Goal: Task Accomplishment & Management: Use online tool/utility

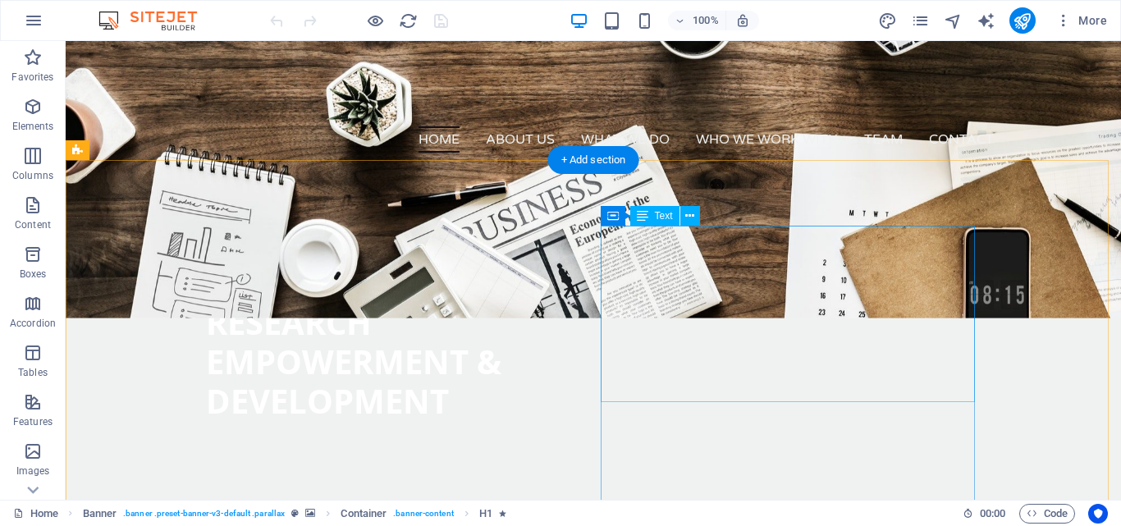
scroll to position [383, 0]
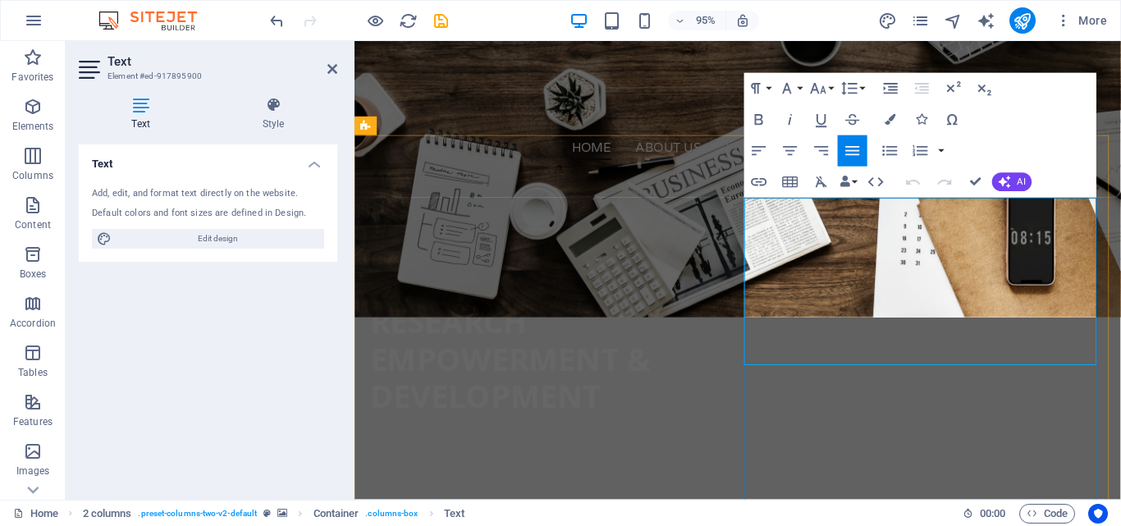
scroll to position [3595, 3]
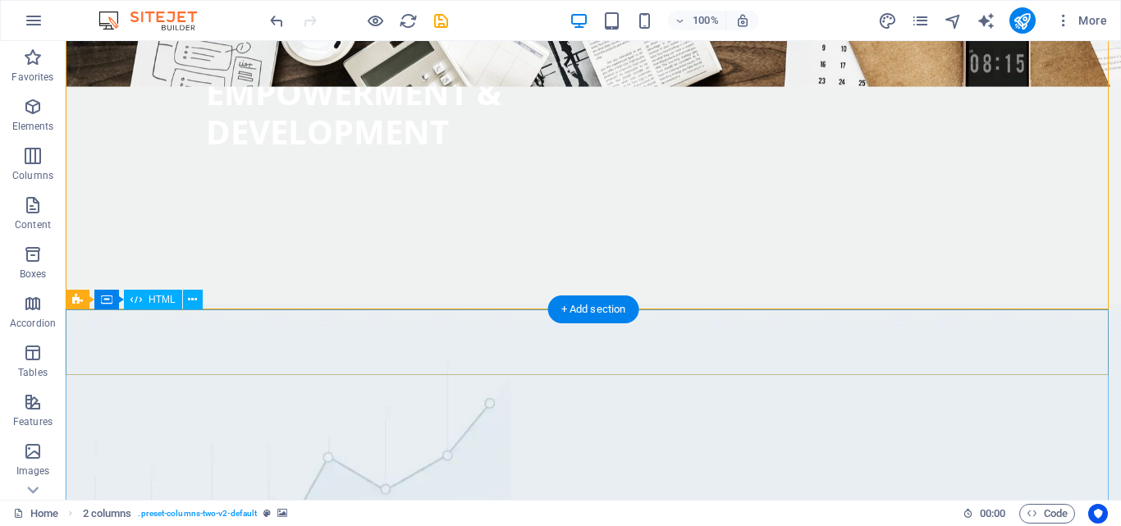
scroll to position [645, 0]
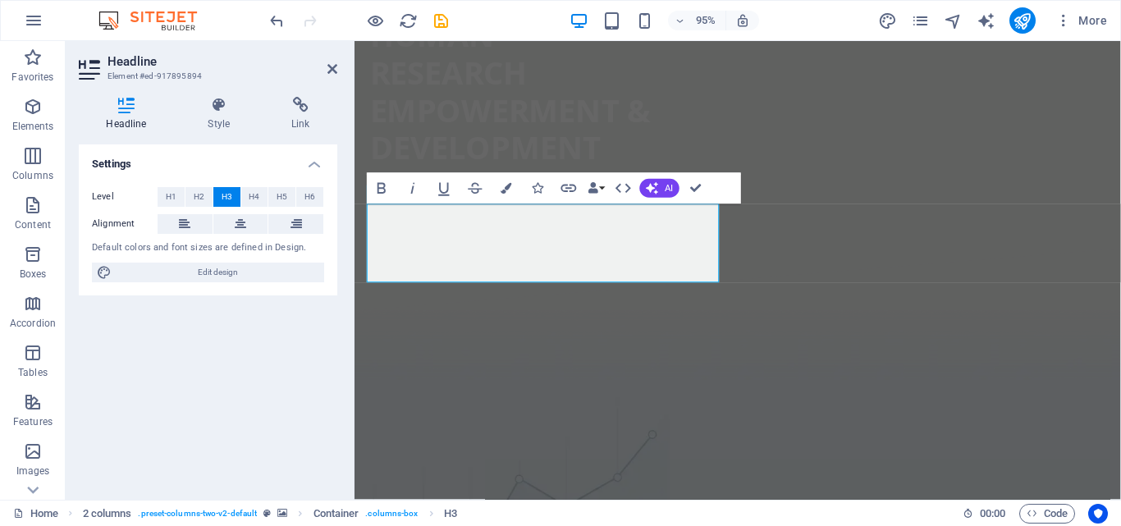
scroll to position [706, 8]
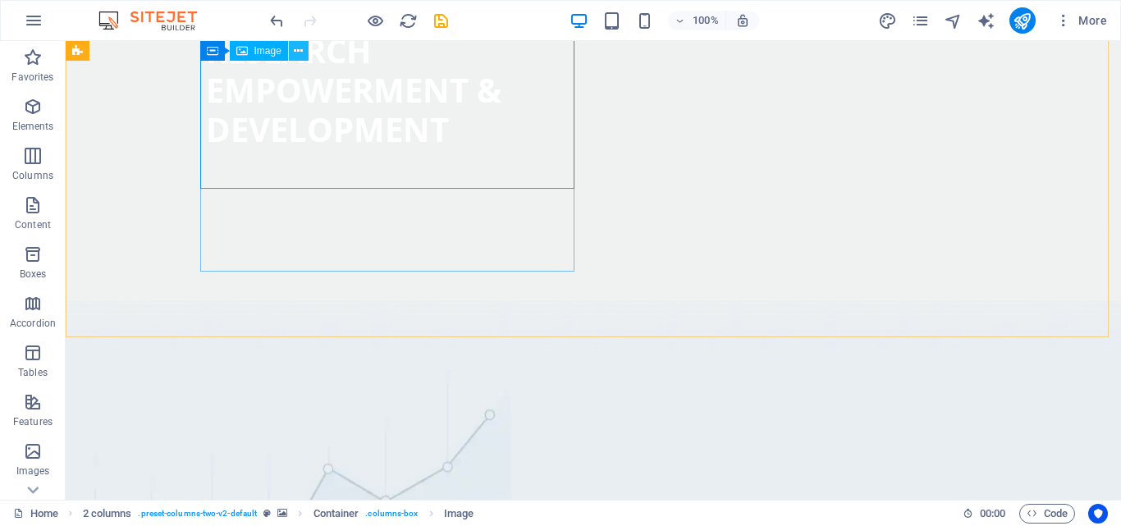
click at [298, 49] on icon at bounding box center [298, 51] width 9 height 17
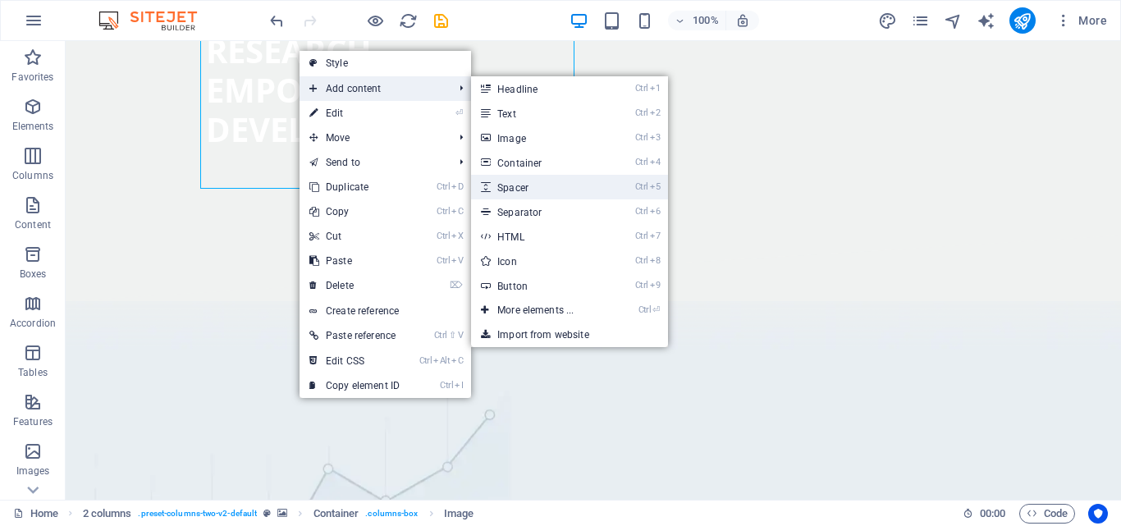
click at [514, 185] on link "Ctrl 5 Spacer" at bounding box center [538, 187] width 135 height 25
select select "px"
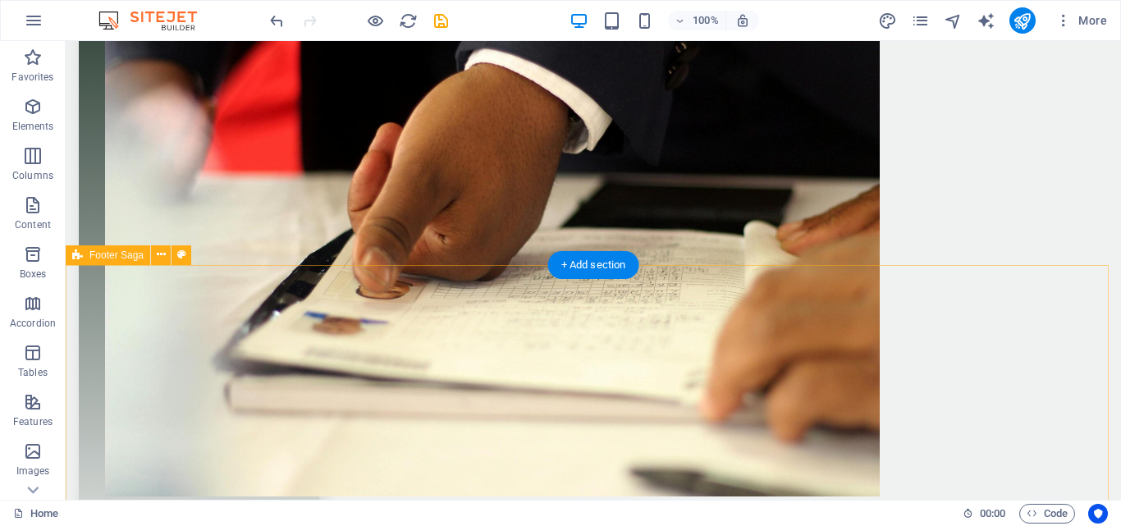
scroll to position [4656, 0]
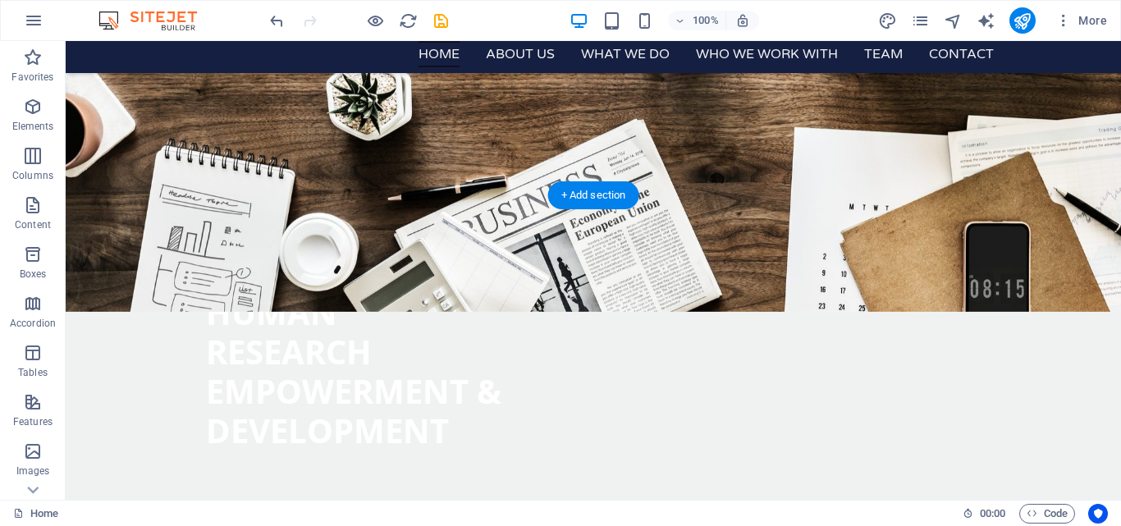
scroll to position [300, 0]
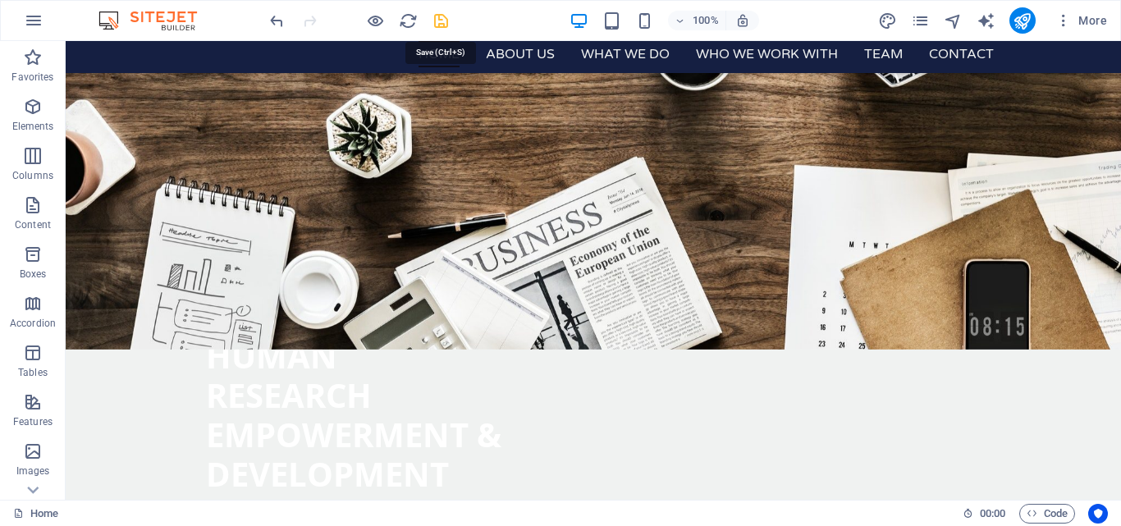
click at [443, 21] on icon "save" at bounding box center [441, 20] width 19 height 19
checkbox input "false"
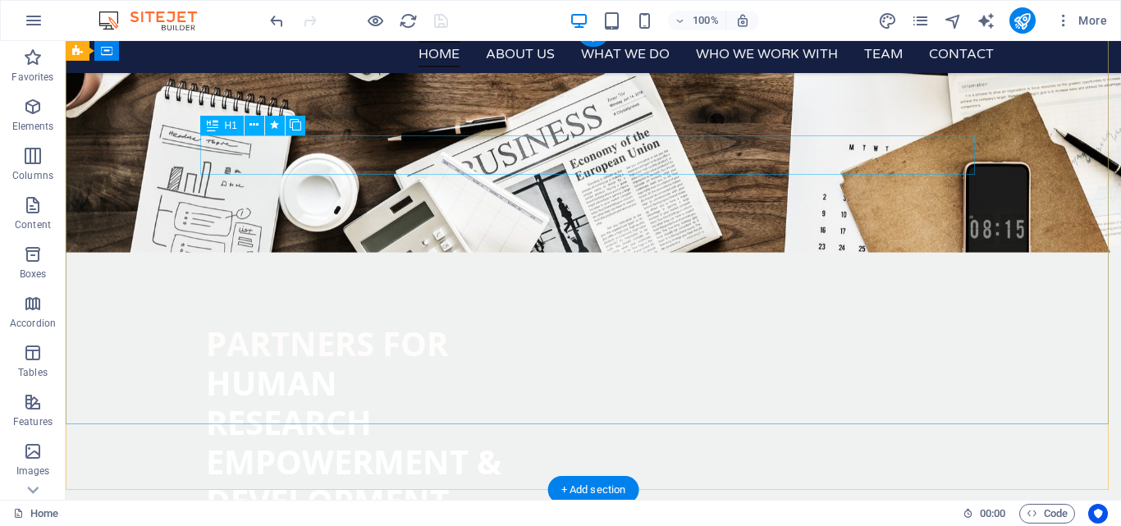
scroll to position [0, 0]
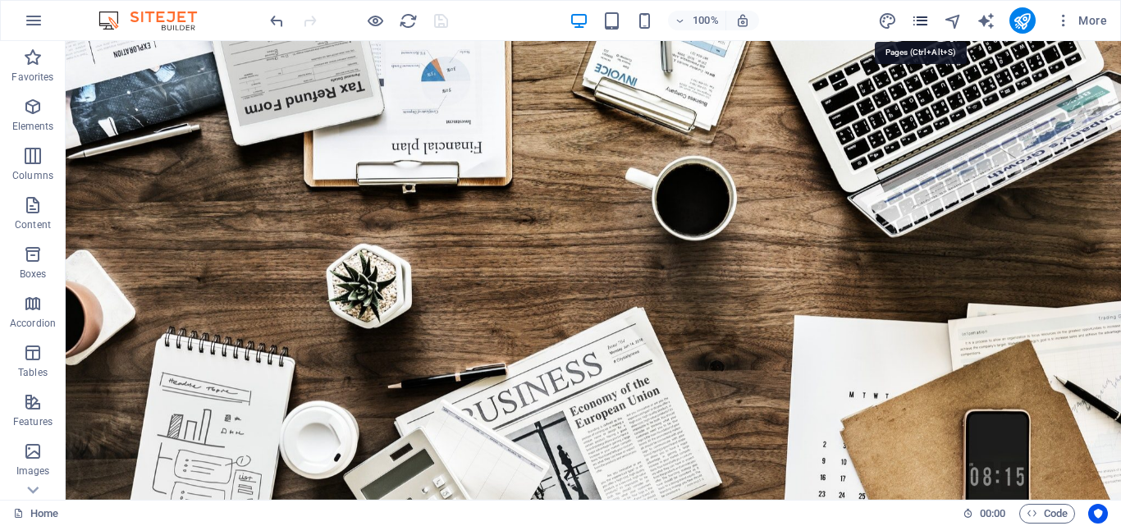
click at [923, 18] on icon "pages" at bounding box center [920, 20] width 19 height 19
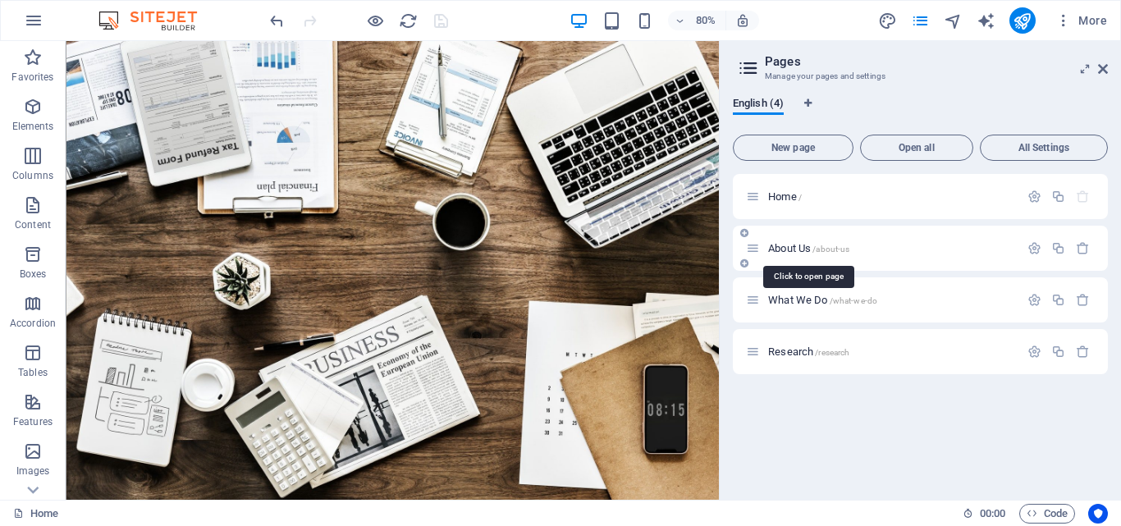
click at [810, 247] on span "About Us /about-us" at bounding box center [808, 248] width 81 height 12
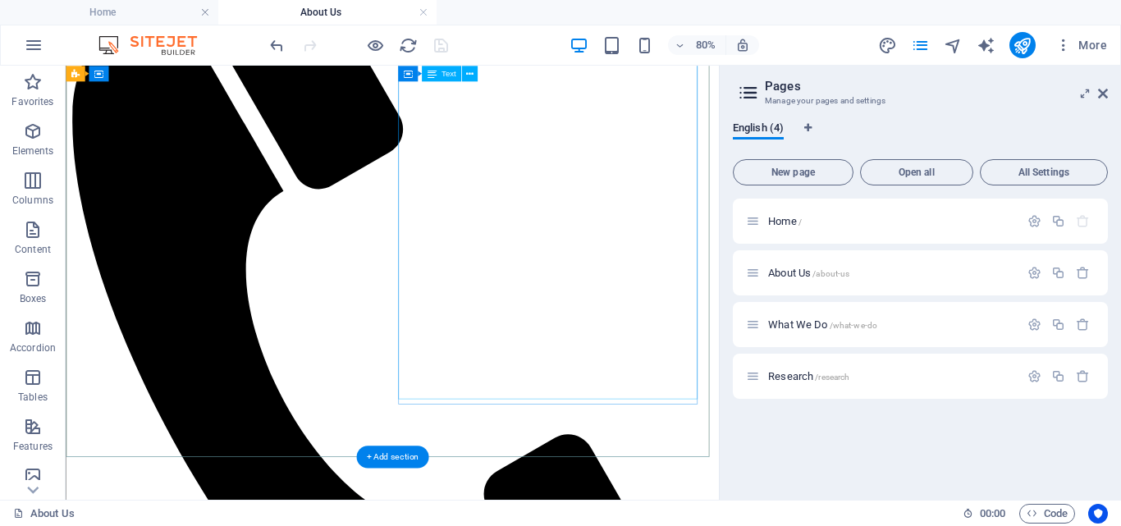
scroll to position [721, 0]
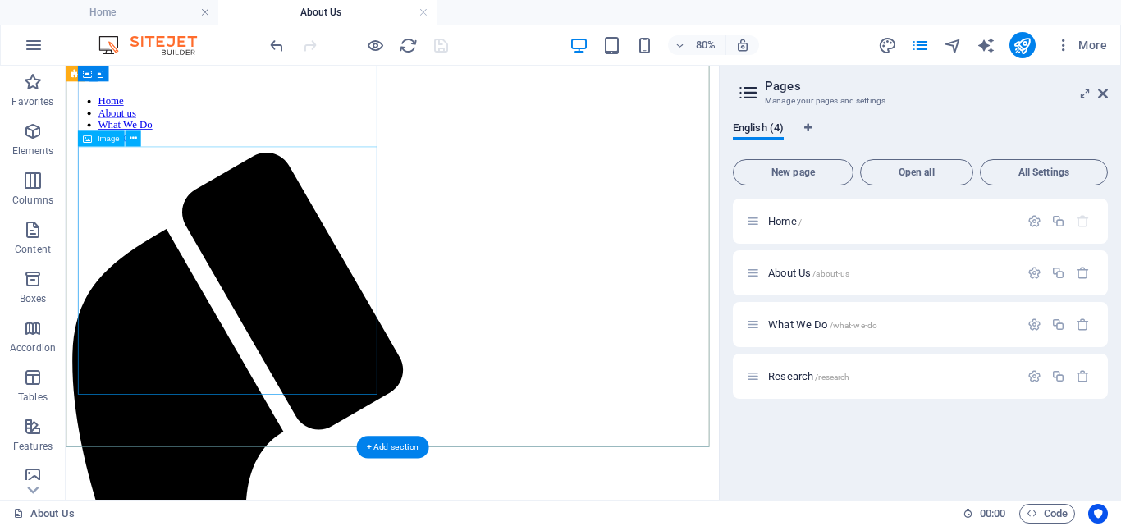
select select "px"
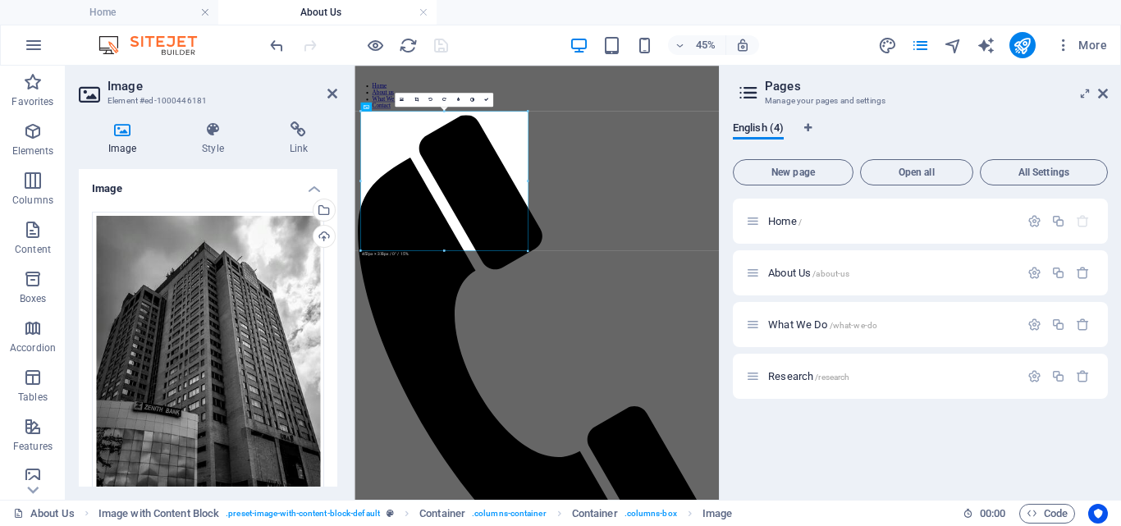
scroll to position [921, 0]
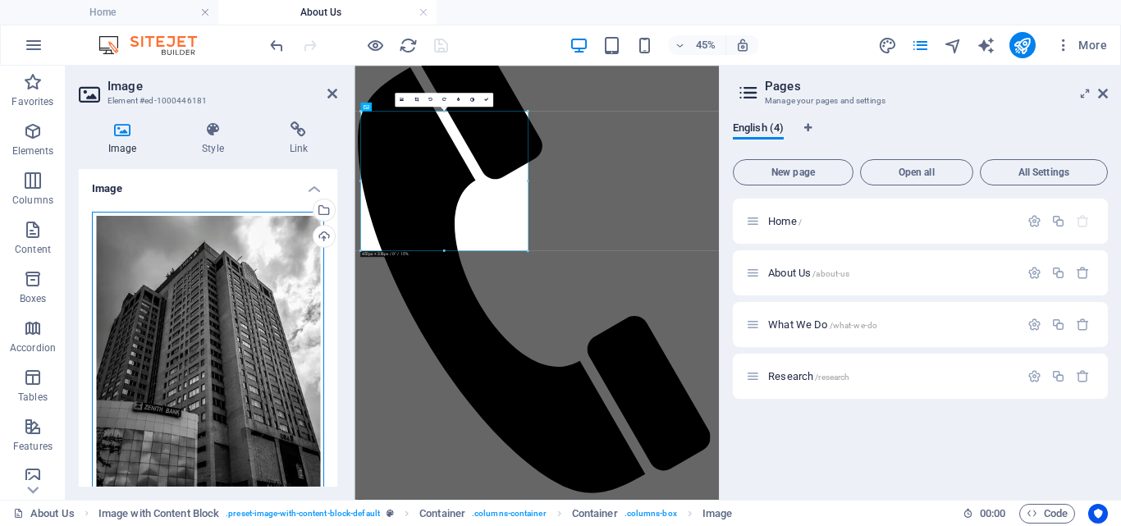
click at [248, 311] on div "Drag files here, click to choose files or select files from Files or our free s…" at bounding box center [208, 365] width 232 height 307
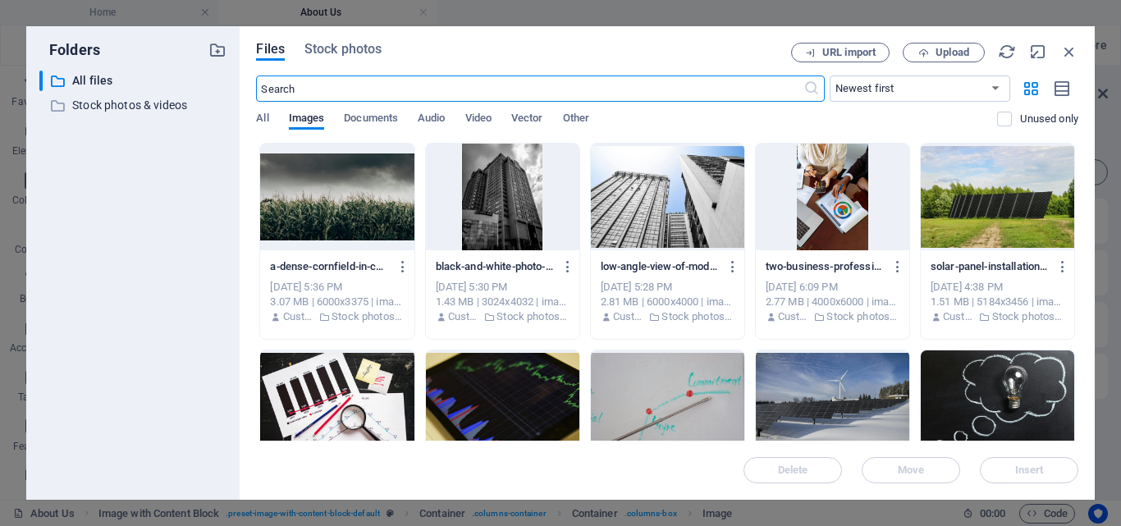
scroll to position [435, 0]
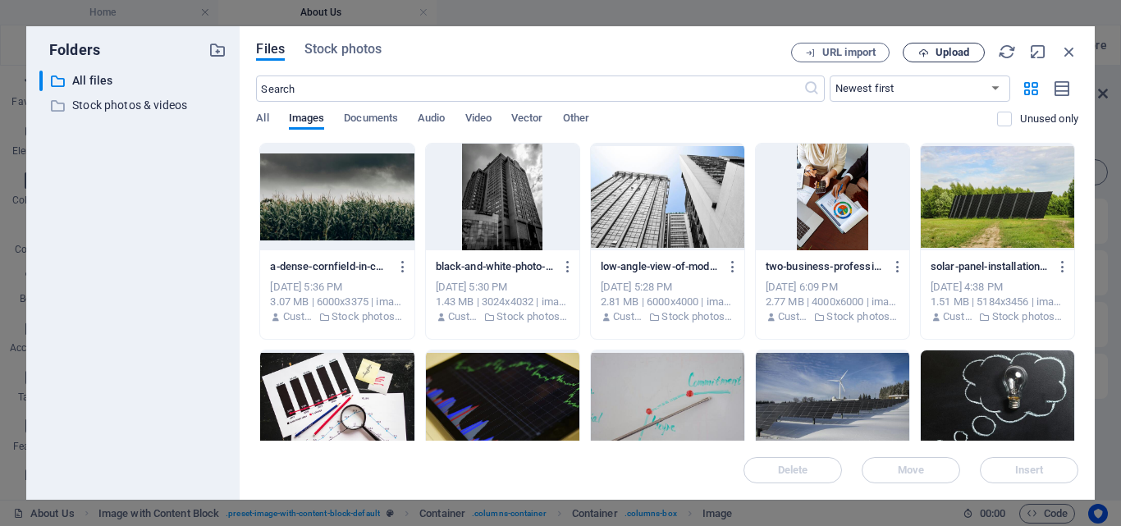
click at [929, 56] on span "Upload" at bounding box center [943, 53] width 67 height 11
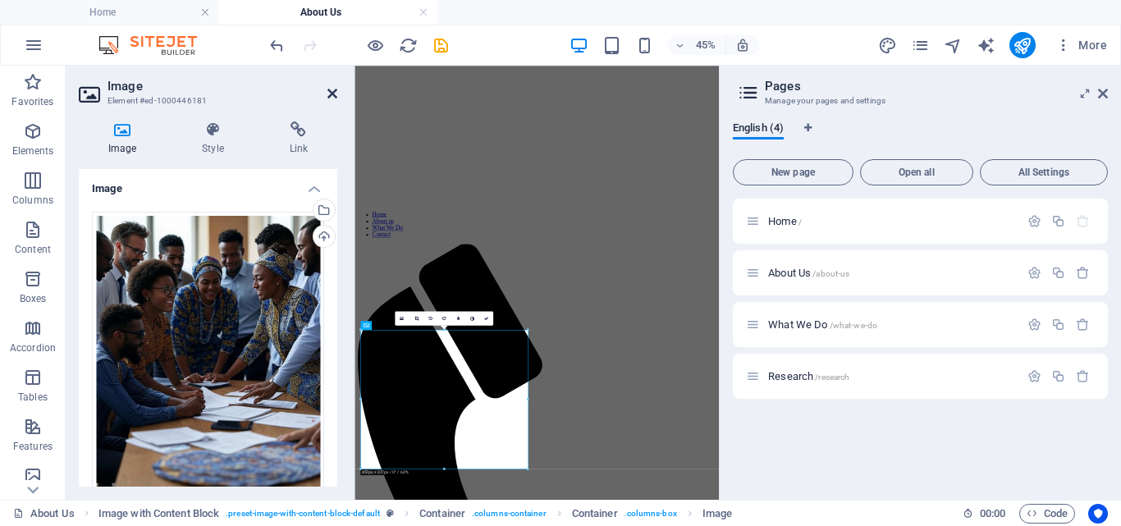
click at [332, 95] on icon at bounding box center [332, 93] width 10 height 13
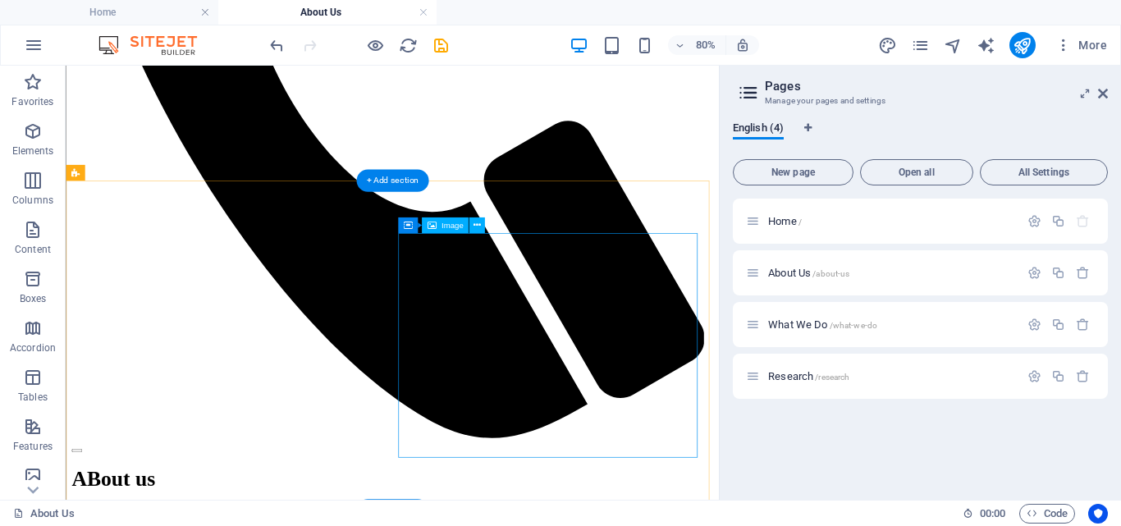
scroll to position [1113, 0]
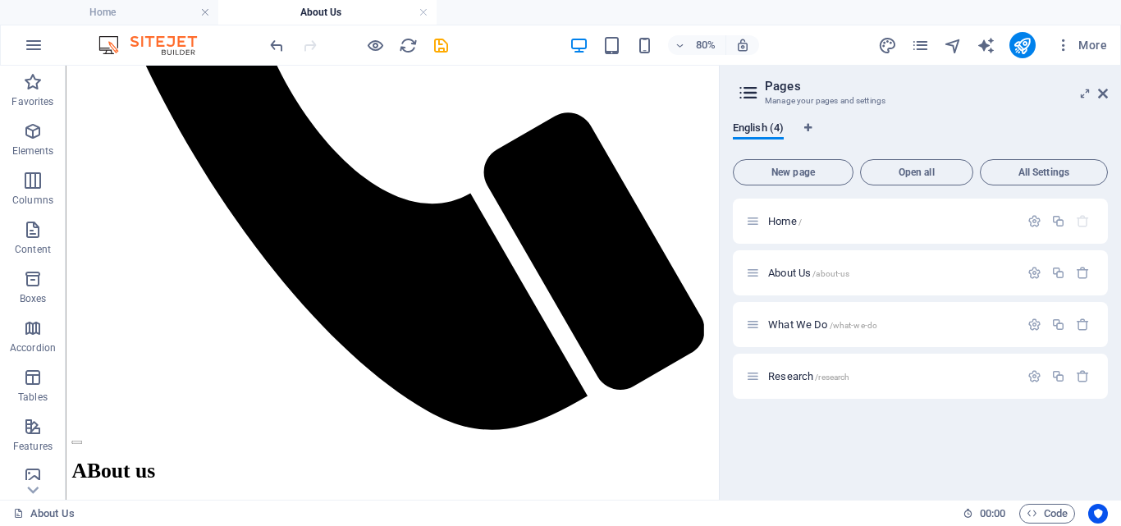
click at [1093, 8] on ul "Home About Us" at bounding box center [560, 12] width 1121 height 25
click at [438, 38] on icon "save" at bounding box center [441, 45] width 19 height 19
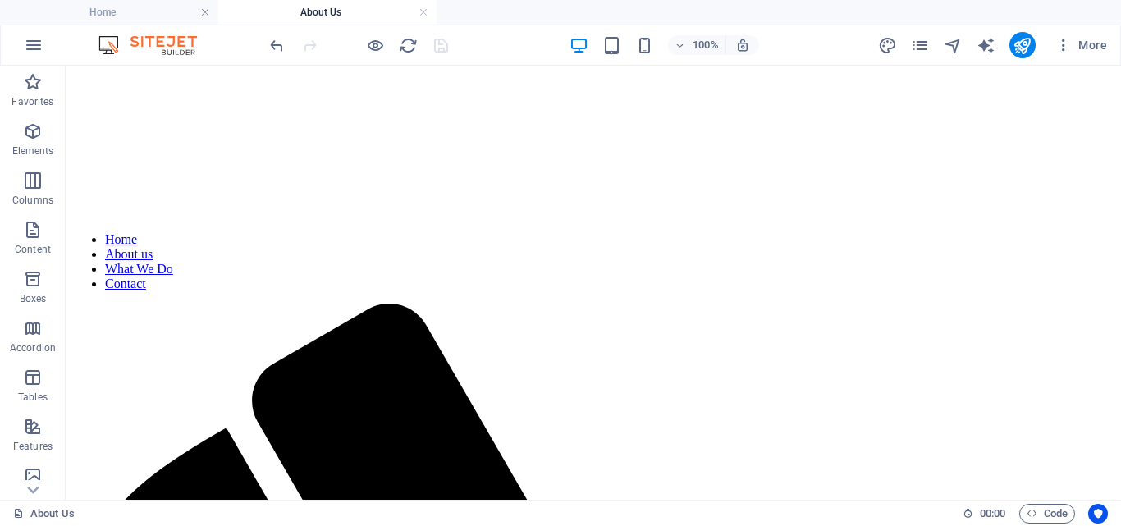
scroll to position [0, 0]
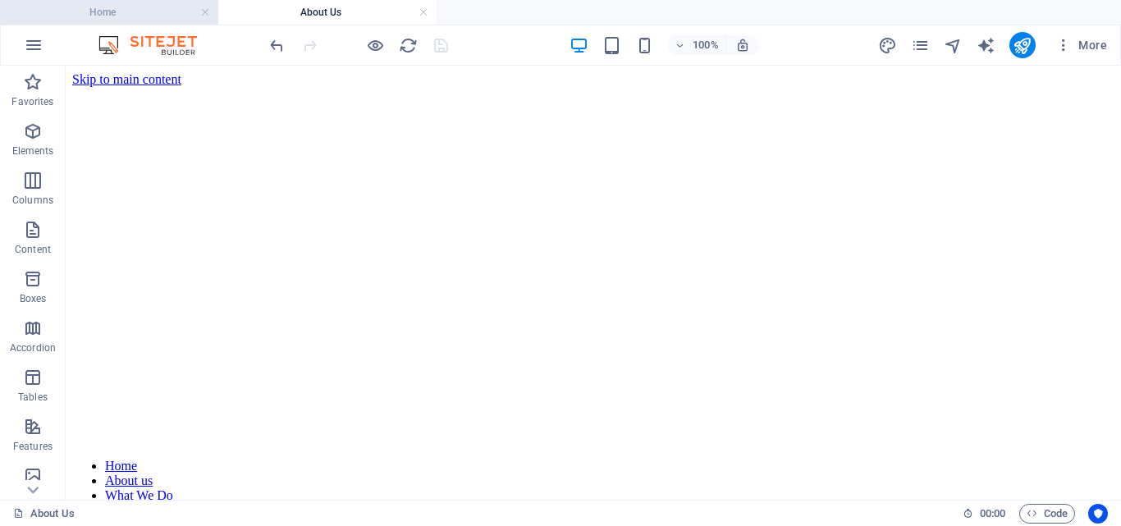
click at [158, 10] on h4 "Home" at bounding box center [109, 12] width 218 height 18
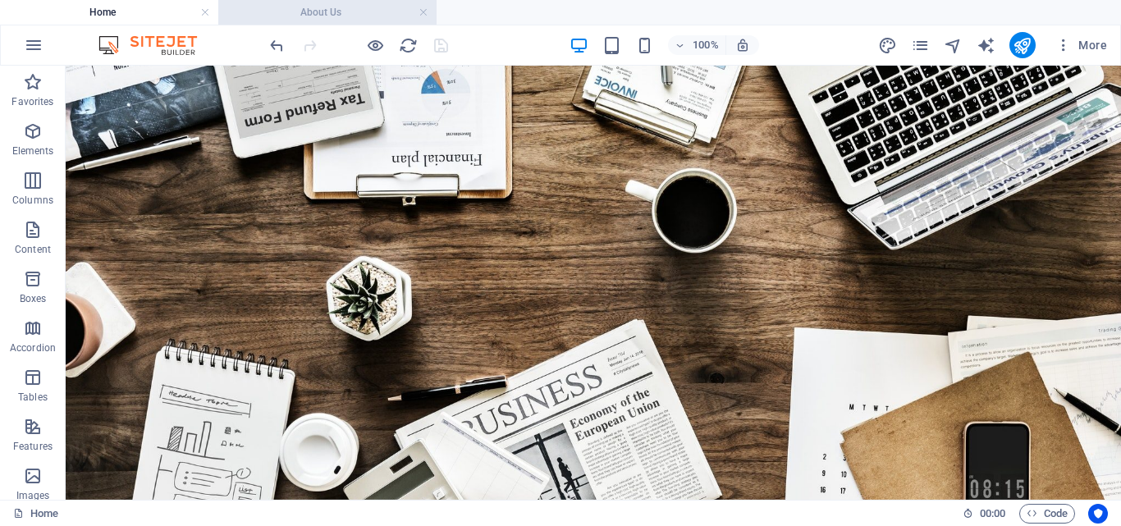
click at [302, 11] on h4 "About Us" at bounding box center [327, 12] width 218 height 18
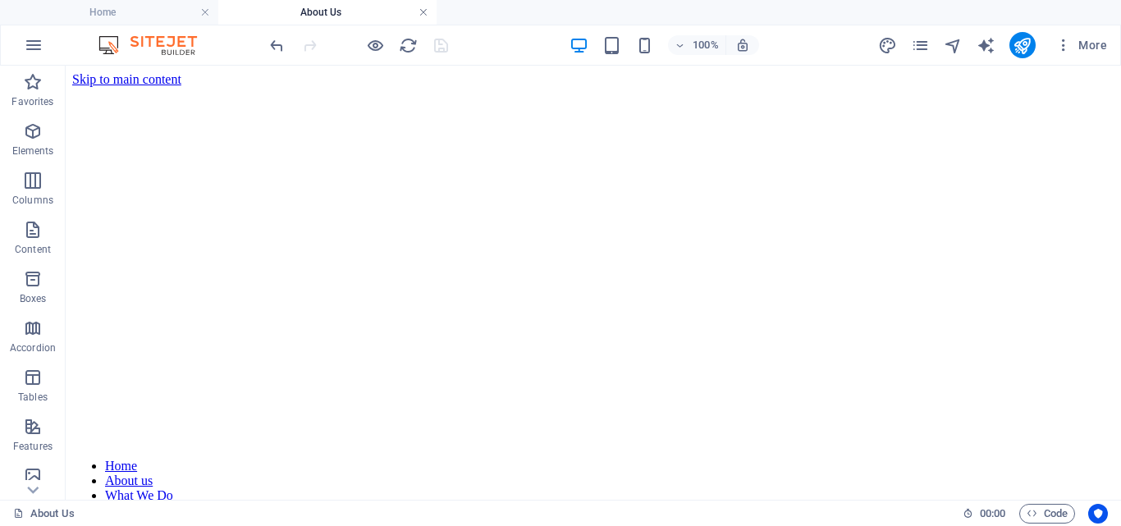
click at [422, 12] on link at bounding box center [423, 13] width 10 height 16
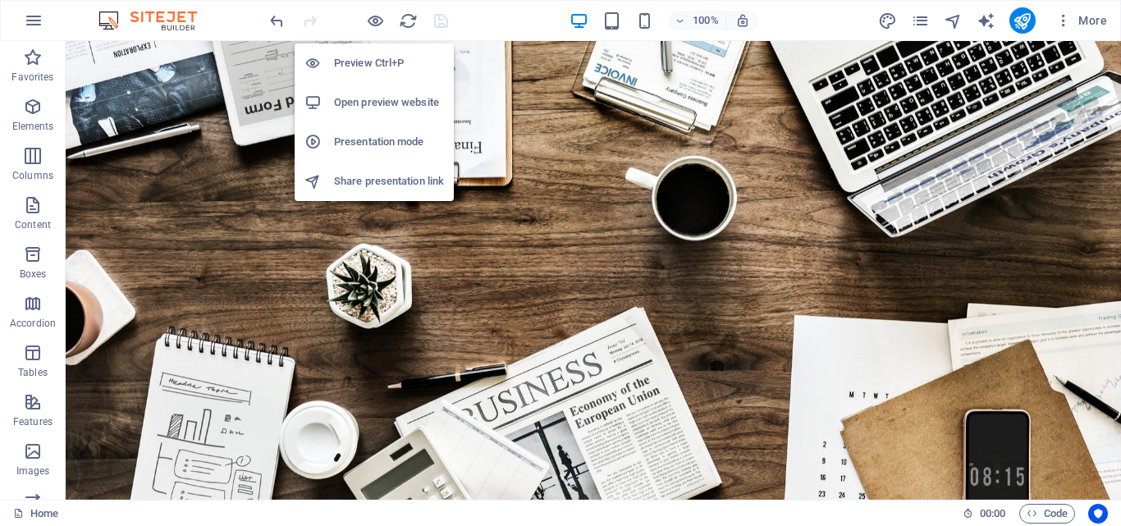
click at [367, 103] on h6 "Open preview website" at bounding box center [389, 103] width 110 height 20
